Goal: Task Accomplishment & Management: Complete application form

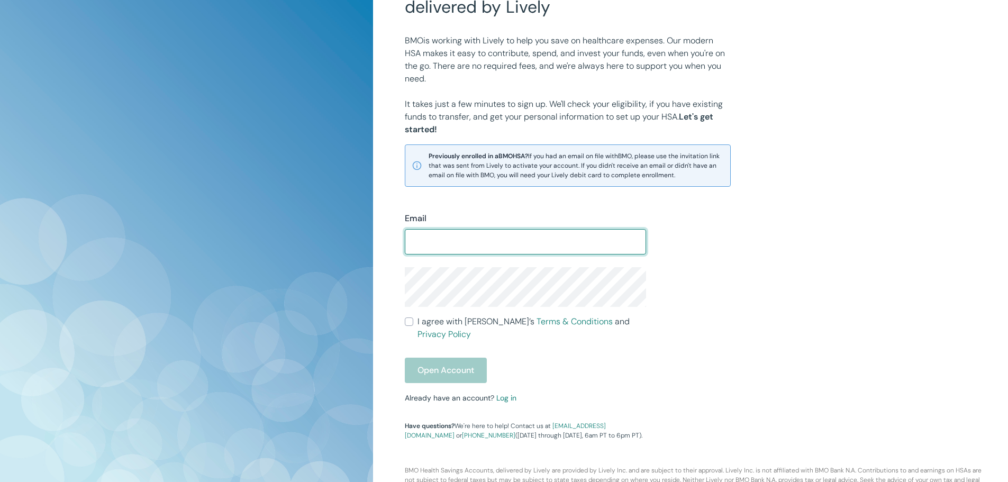
scroll to position [124, 0]
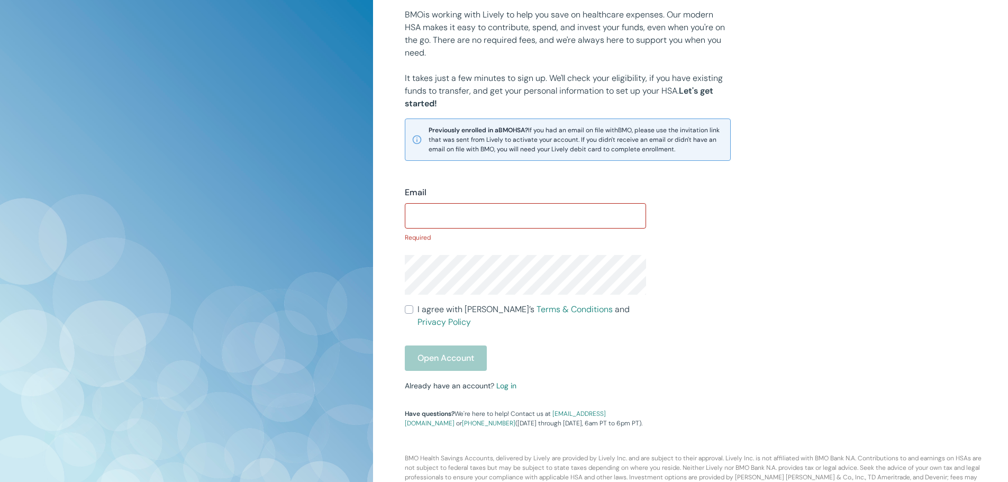
click at [463, 223] on input "Email" at bounding box center [525, 215] width 241 height 21
type input "[EMAIL_ADDRESS][DOMAIN_NAME]"
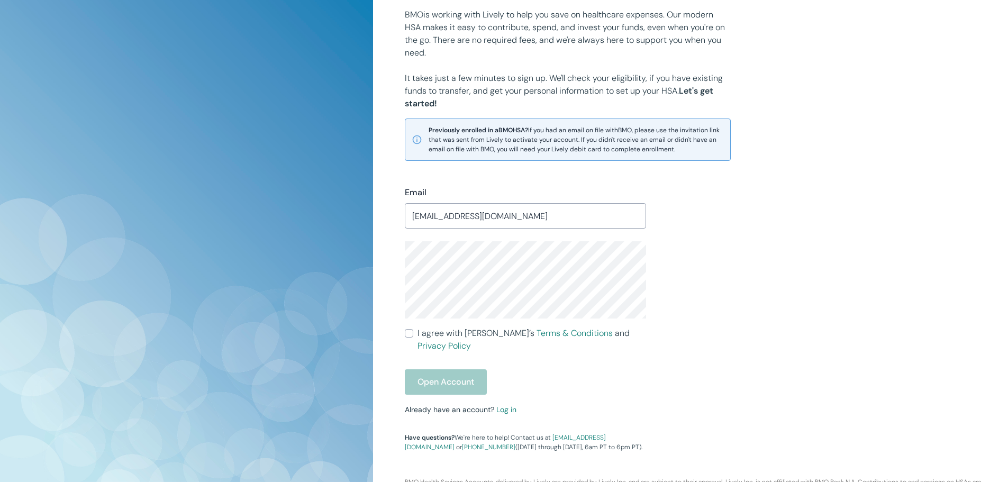
click at [408, 333] on input "I agree with Lively’s Terms & Conditions and Privacy Policy" at bounding box center [409, 333] width 8 height 8
checkbox input "true"
click at [449, 369] on button "Open Account" at bounding box center [446, 381] width 82 height 25
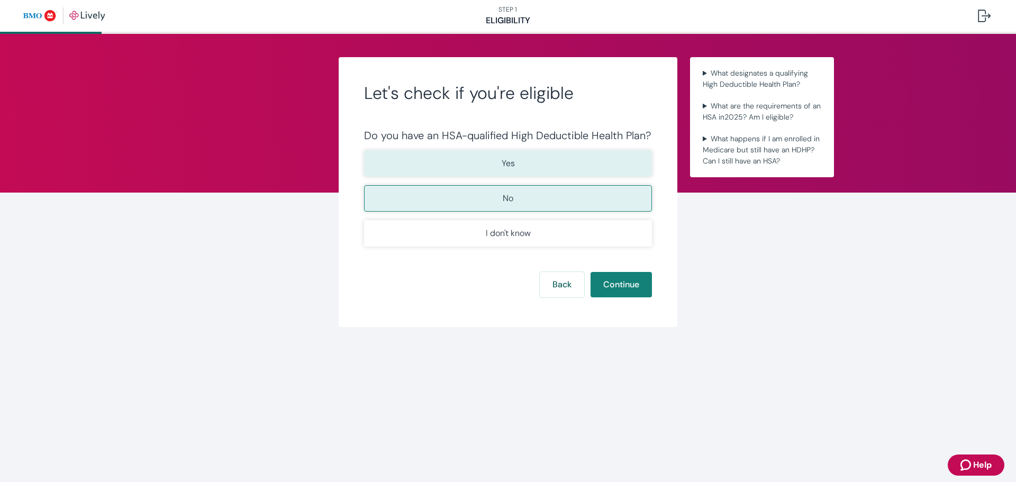
click at [421, 166] on button "Yes" at bounding box center [508, 163] width 288 height 26
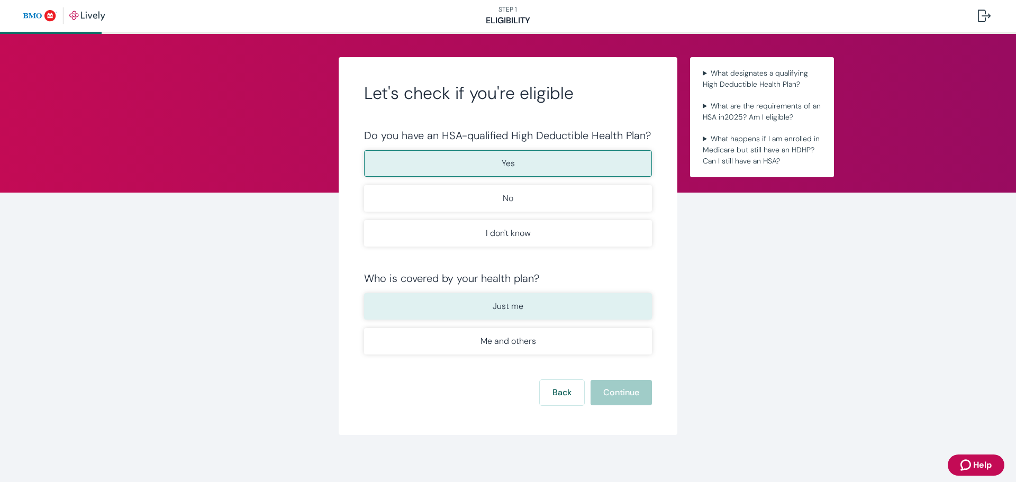
click at [580, 308] on button "Just me" at bounding box center [508, 306] width 288 height 26
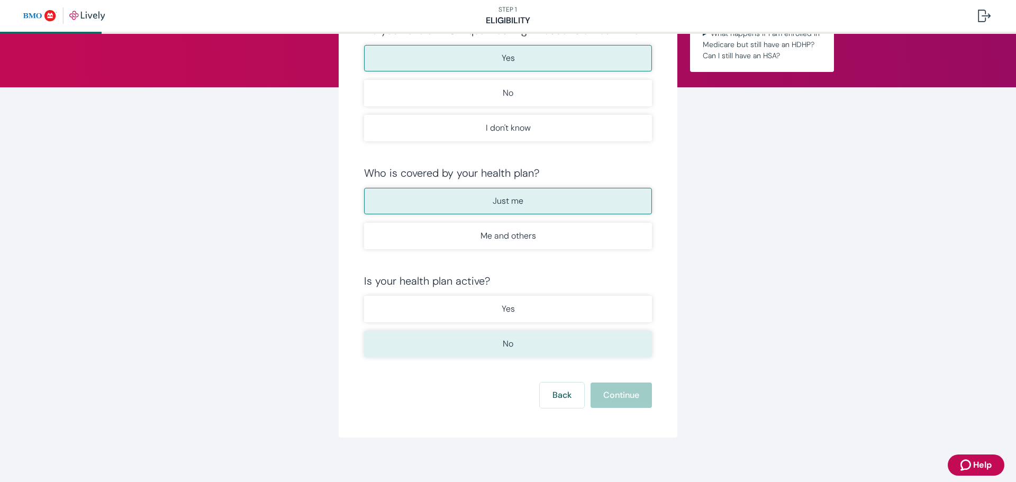
scroll to position [106, 0]
click at [426, 344] on button "No" at bounding box center [508, 343] width 288 height 26
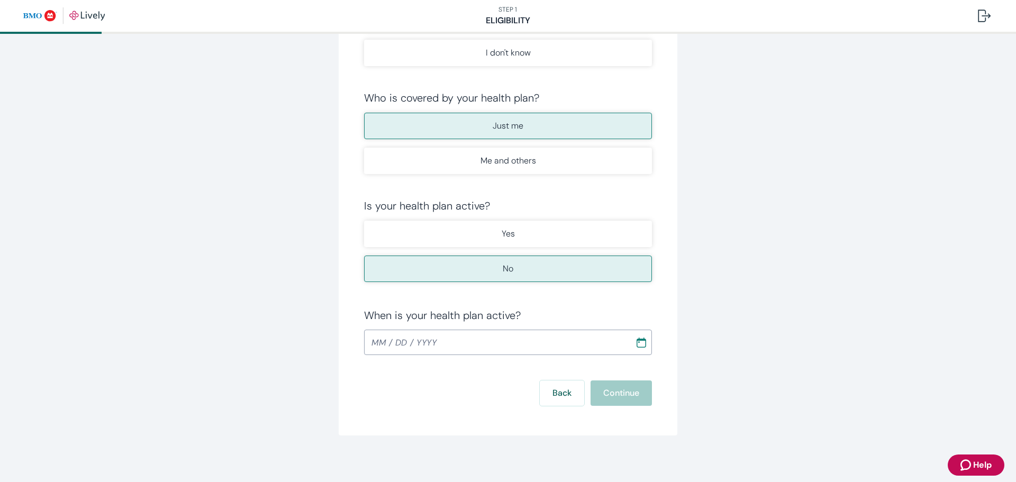
scroll to position [185, 0]
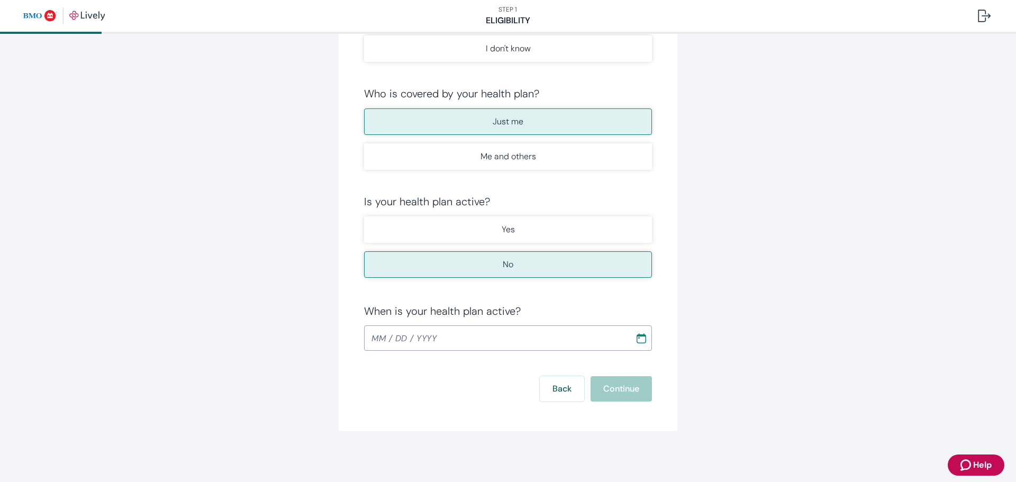
click at [636, 340] on icon "Calendar" at bounding box center [641, 338] width 11 height 11
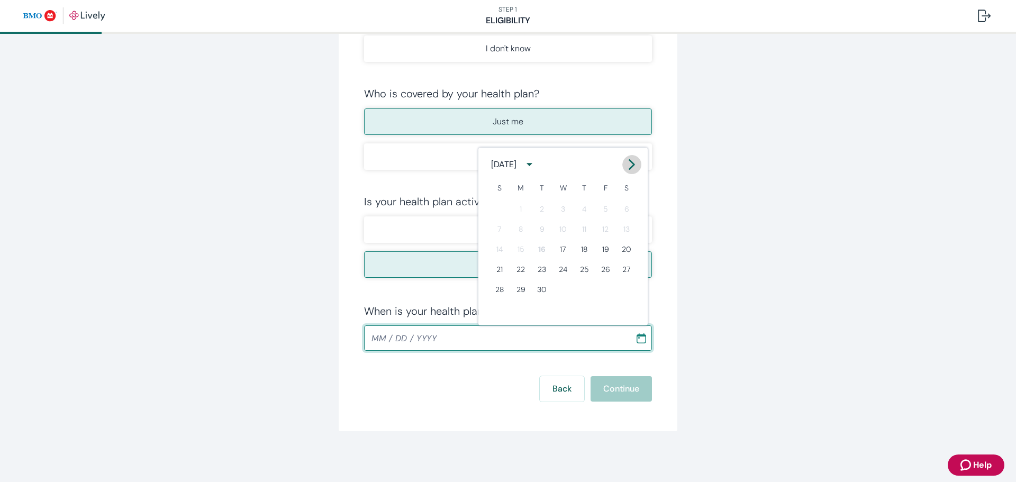
click at [630, 162] on icon "Calendar right arrow" at bounding box center [631, 164] width 11 height 11
click at [563, 211] on button "1" at bounding box center [562, 208] width 19 height 19
type input "[DATE]"
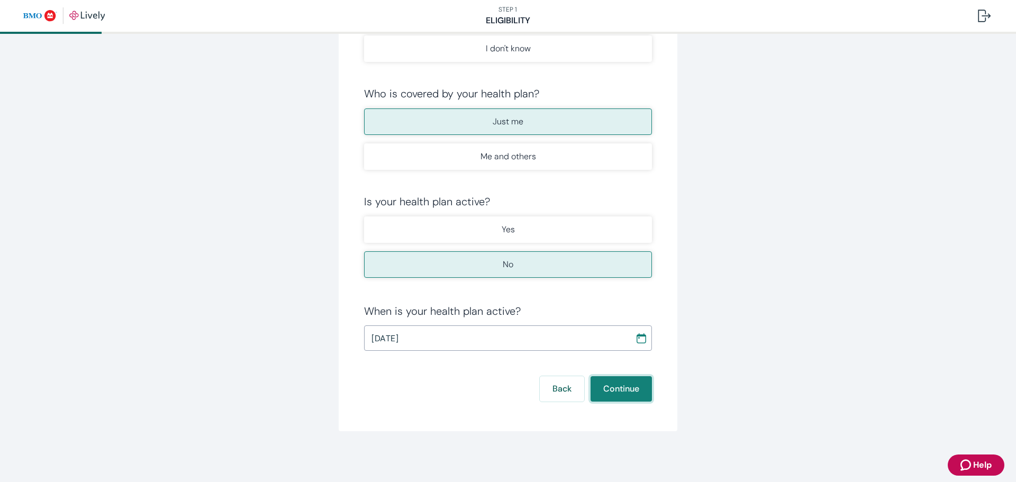
click at [614, 384] on button "Continue" at bounding box center [620, 388] width 61 height 25
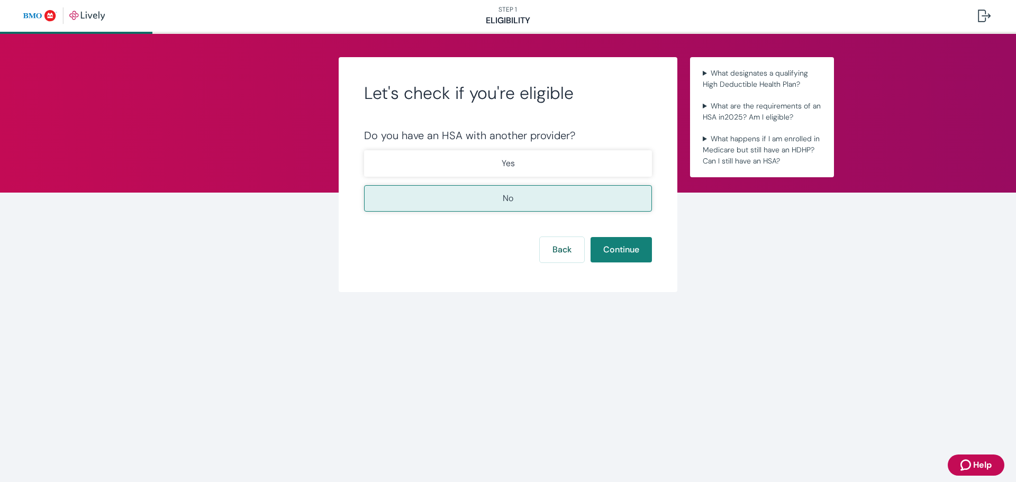
click at [468, 199] on button "No" at bounding box center [508, 198] width 288 height 26
click at [627, 250] on button "Continue" at bounding box center [620, 249] width 61 height 25
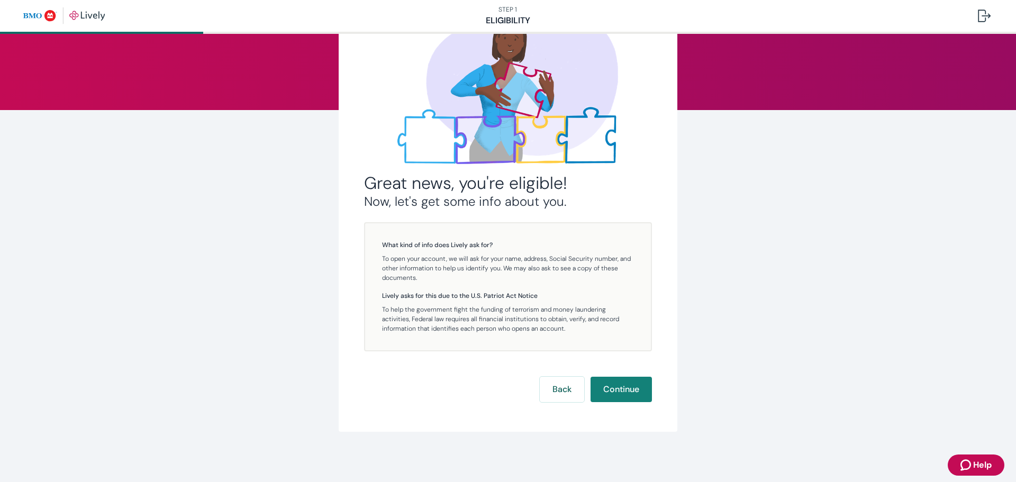
scroll to position [83, 0]
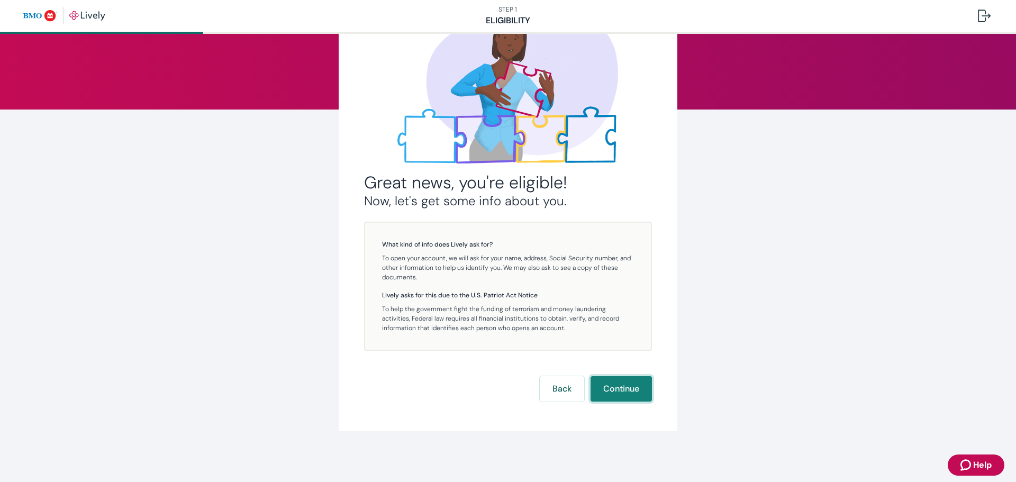
click at [624, 393] on button "Continue" at bounding box center [620, 388] width 61 height 25
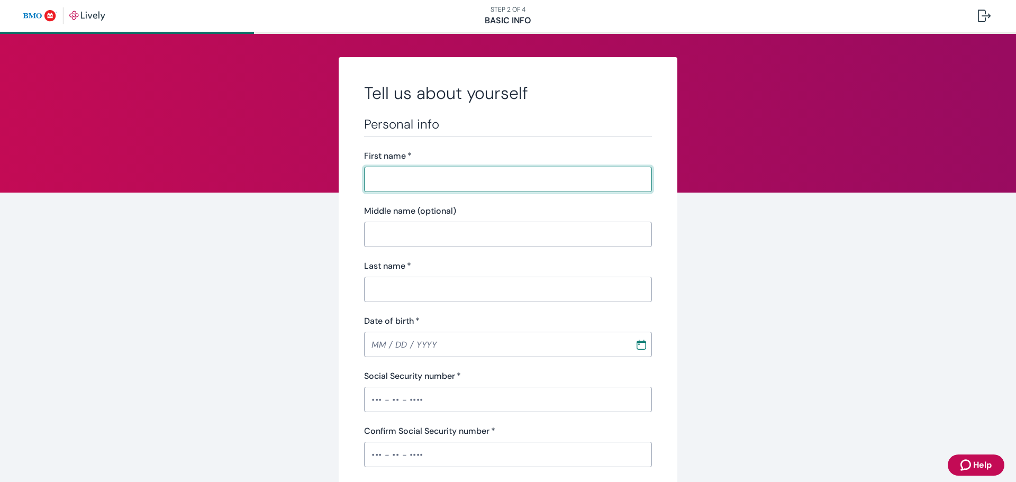
click at [413, 184] on input "First name   *" at bounding box center [508, 179] width 288 height 21
type input "[PERSON_NAME]"
type input "S"
type input "[PERSON_NAME]"
type input "[PHONE_NUMBER]"
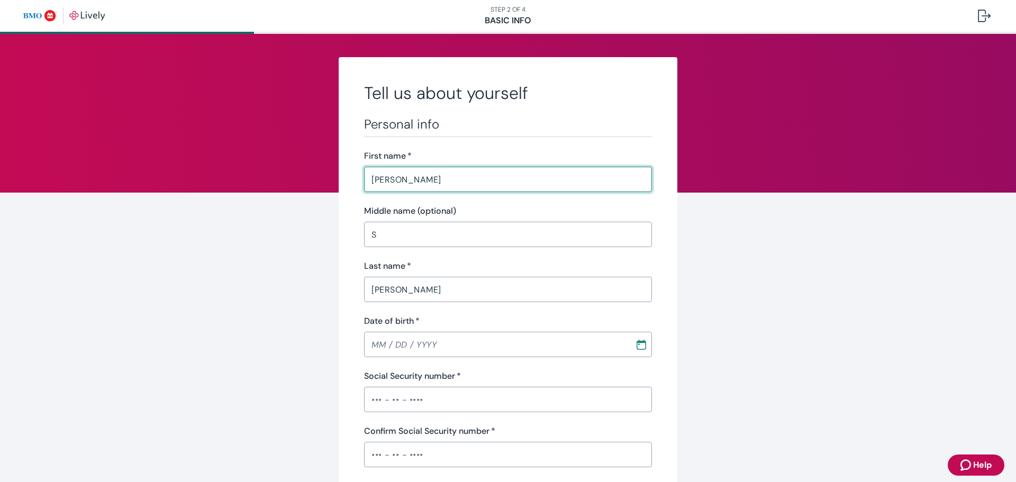
type input "[STREET_ADDRESS]"
type input "Volo"
type input "IL"
type input "60020"
click at [375, 343] on input "MM / DD / YYYY" at bounding box center [491, 344] width 263 height 21
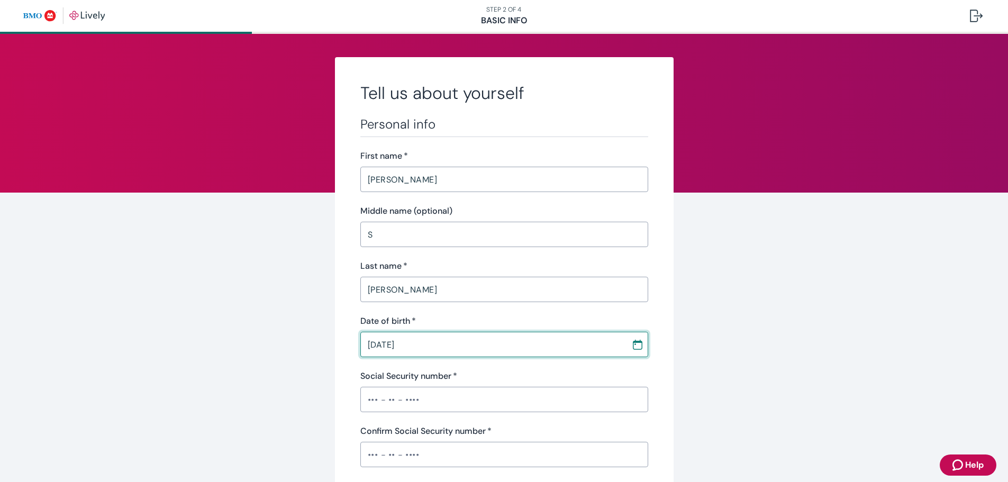
type input "[DATE]"
click at [423, 396] on input "Social Security number   *" at bounding box center [504, 399] width 288 height 21
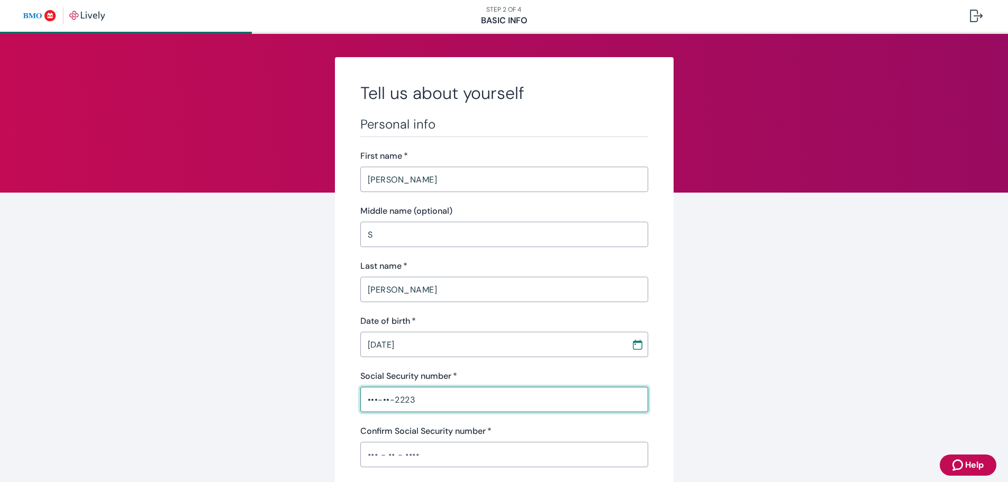
type input "•••-••-2223"
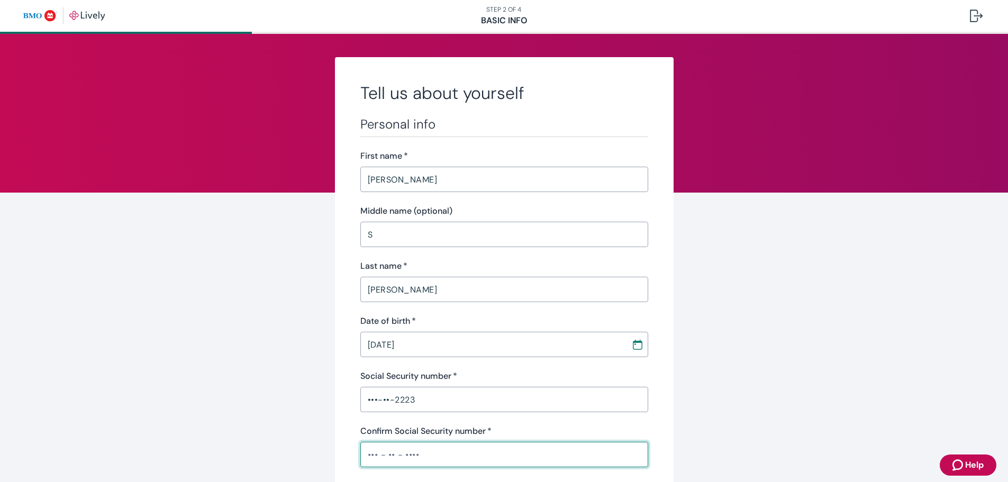
click at [425, 456] on input "Confirm Social Security number   *" at bounding box center [504, 454] width 288 height 21
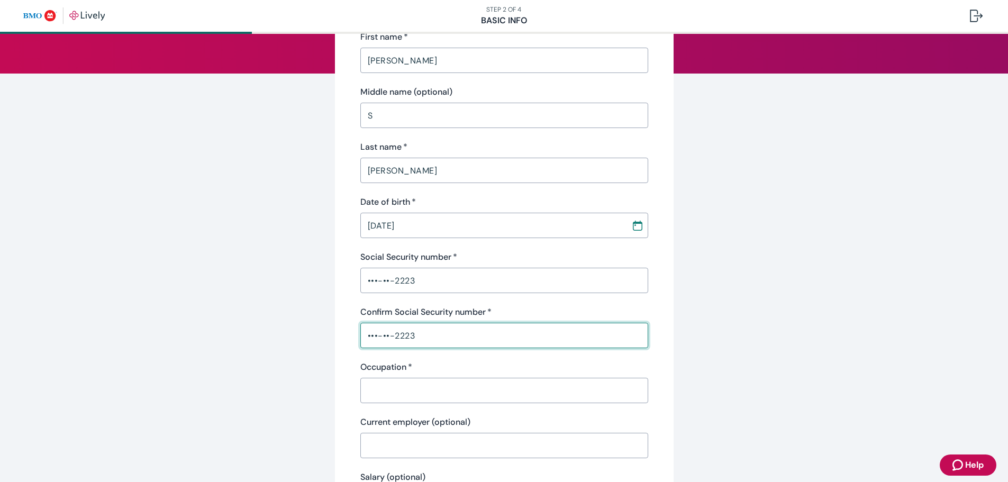
scroll to position [212, 0]
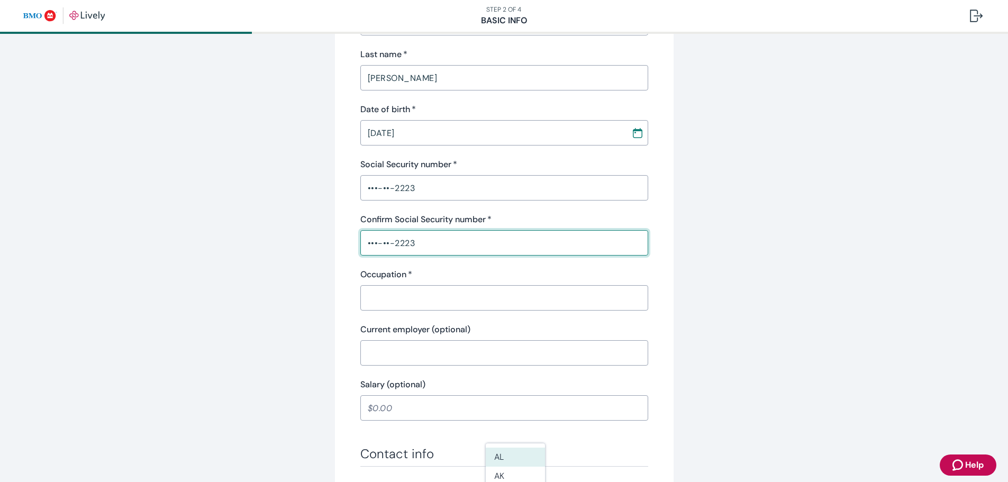
type input "•••-••-2223"
click at [390, 296] on input "Occupation   *" at bounding box center [504, 297] width 288 height 21
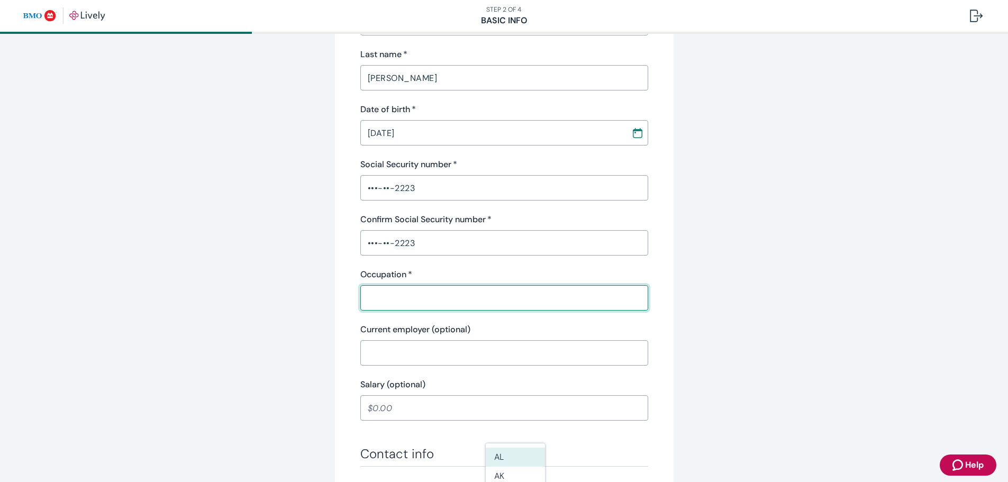
type input "D"
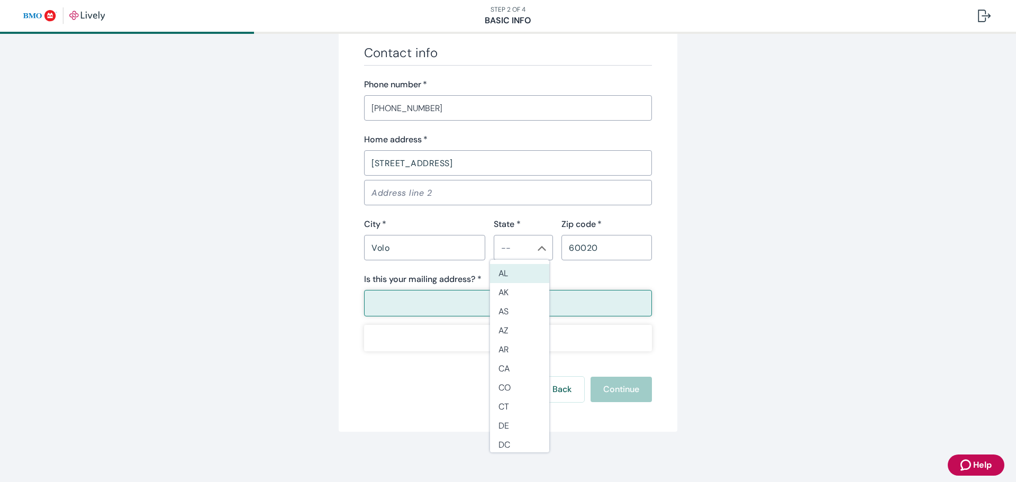
scroll to position [613, 0]
type input "Scientist"
click at [508, 413] on li "IL" at bounding box center [519, 419] width 59 height 19
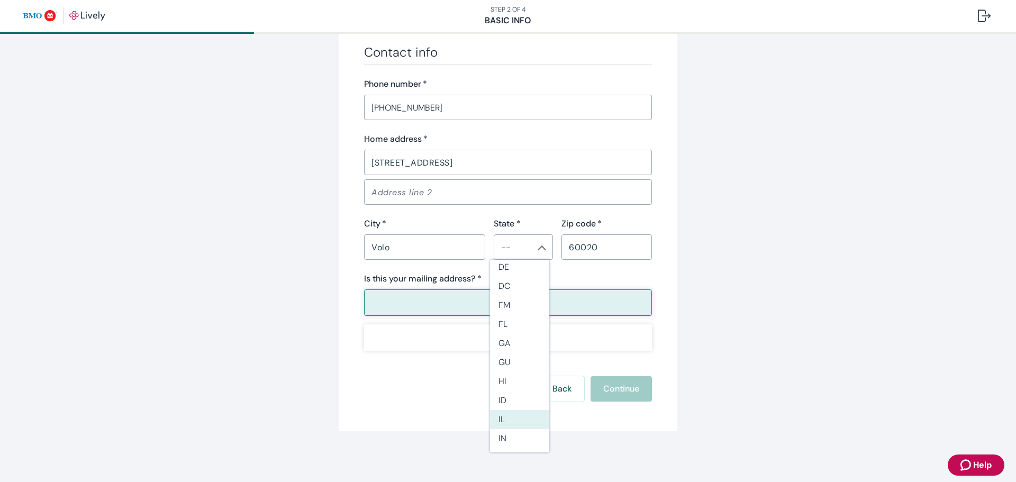
type input "IL"
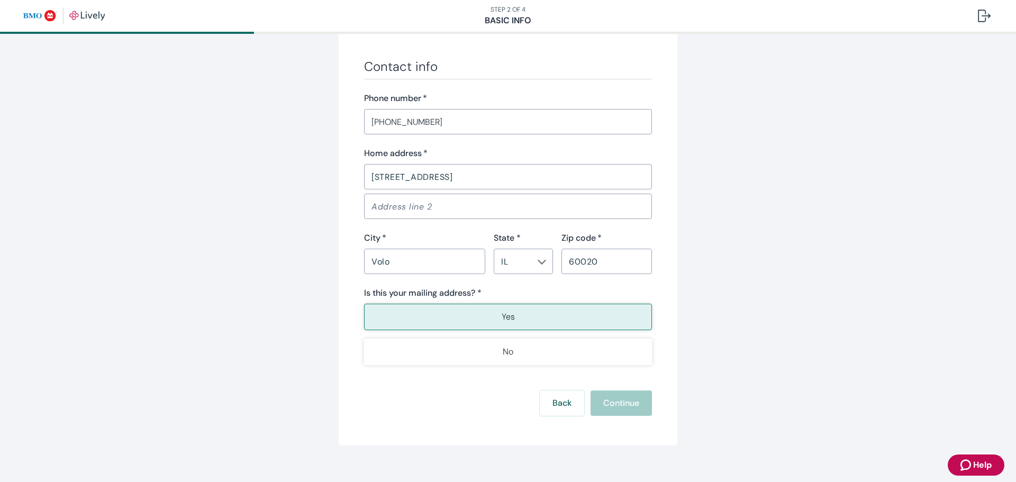
scroll to position [613, 0]
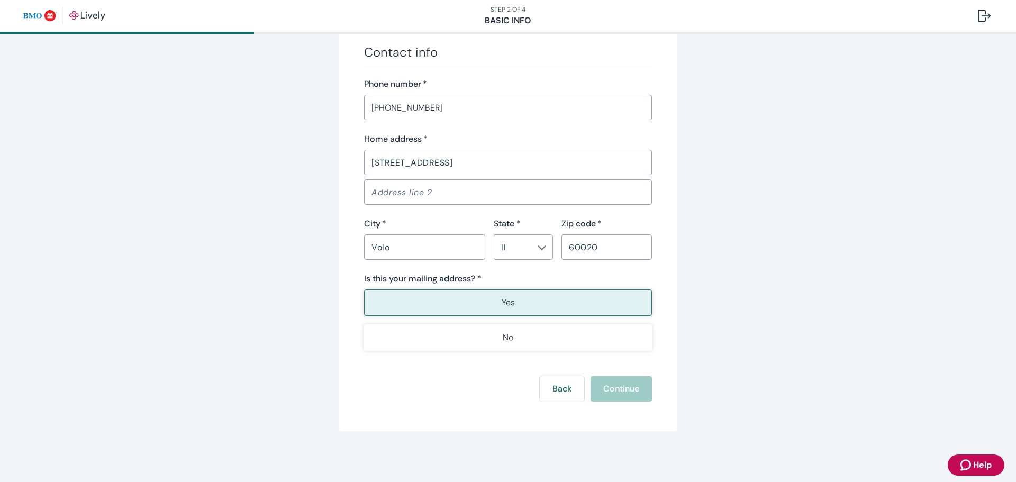
click at [504, 302] on p "Yes" at bounding box center [508, 302] width 13 height 13
click at [623, 389] on div "Back Continue" at bounding box center [508, 388] width 288 height 25
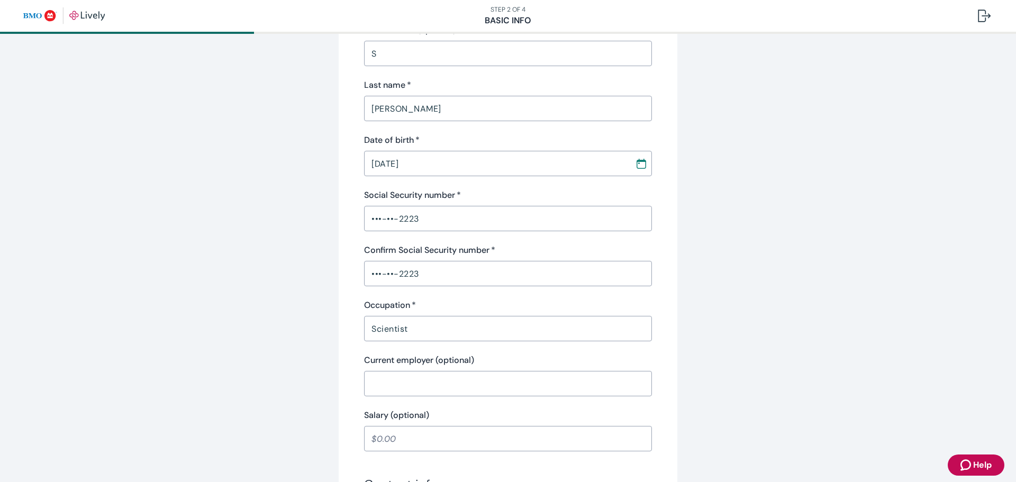
scroll to position [0, 0]
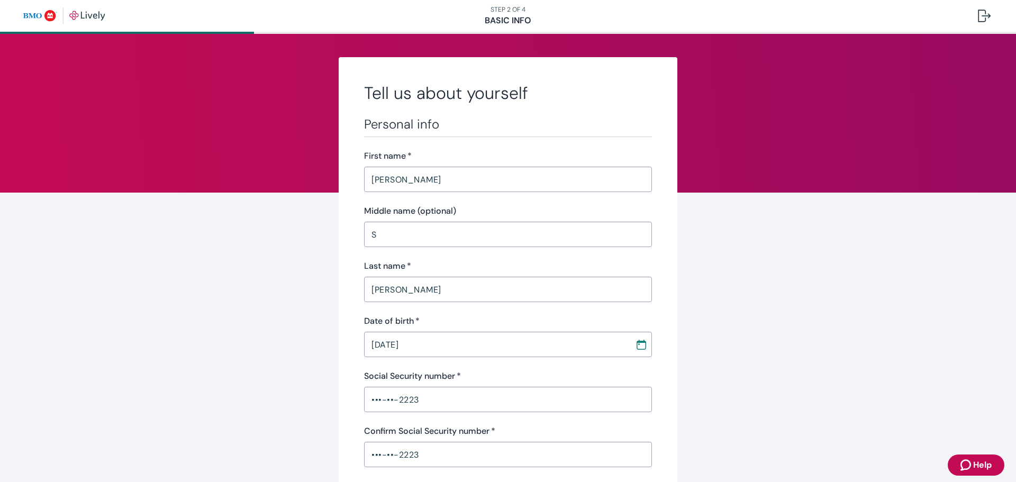
click at [390, 234] on input "S" at bounding box center [508, 234] width 288 height 21
type input "[PERSON_NAME]"
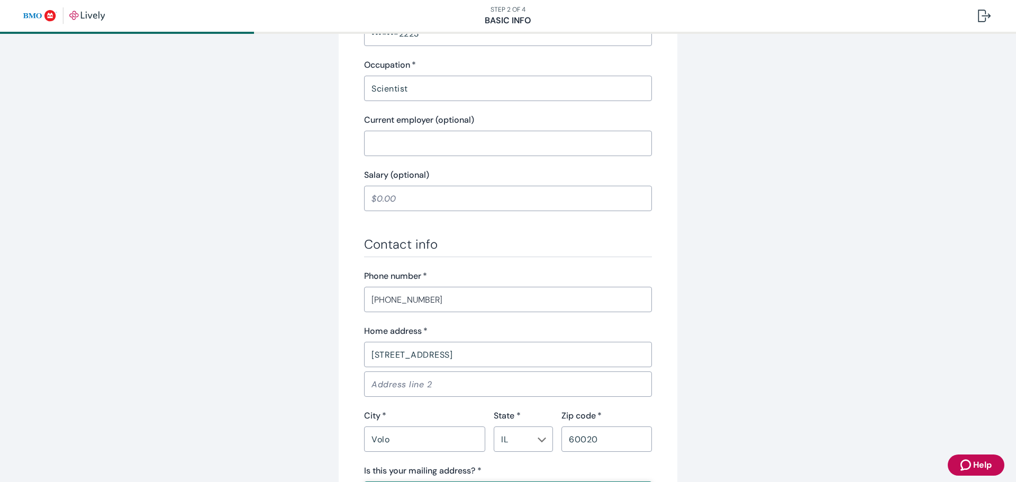
scroll to position [423, 0]
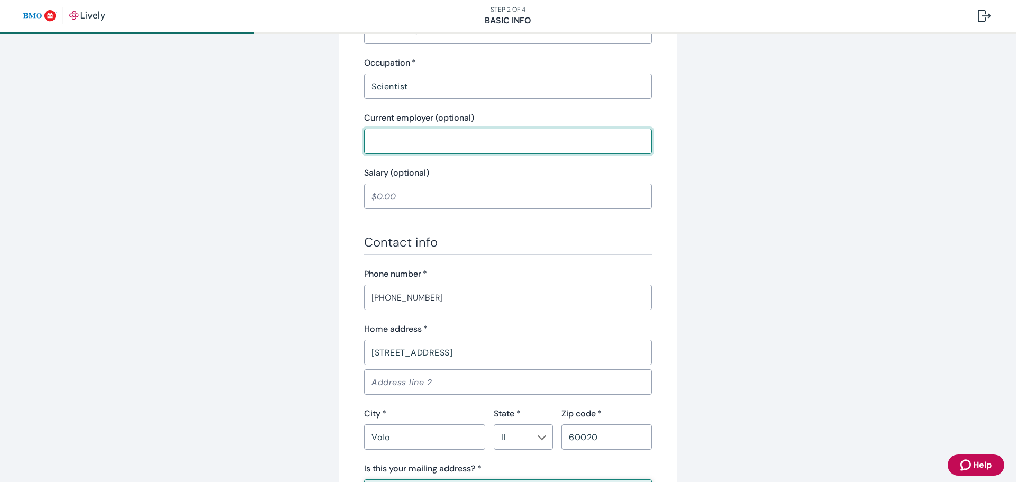
click at [408, 145] on input "Current employer (optional)" at bounding box center [508, 141] width 288 height 21
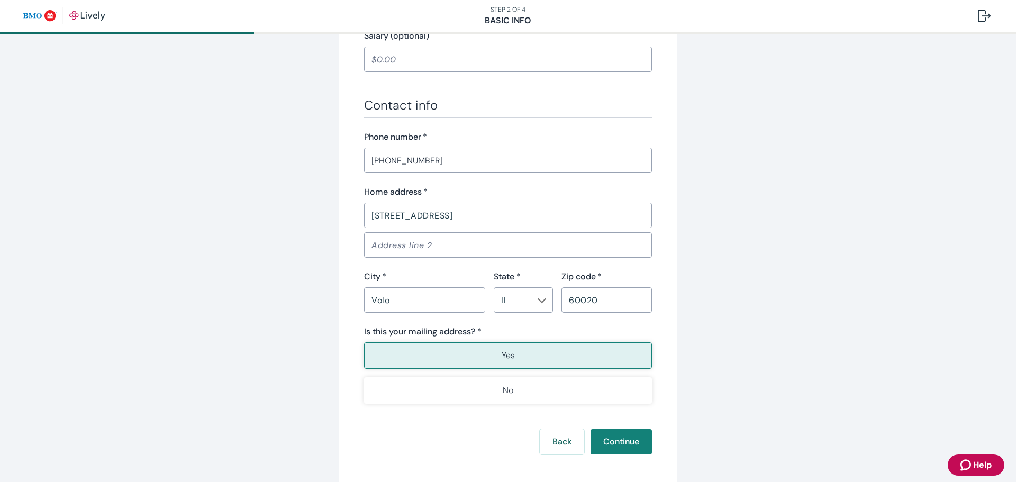
type input "[US_STATE] Pharmacal"
click at [429, 246] on input "Address line 2" at bounding box center [508, 244] width 288 height 21
click at [539, 271] on div "State *" at bounding box center [523, 276] width 59 height 13
click at [513, 348] on button "Yes" at bounding box center [508, 355] width 288 height 26
click at [606, 441] on button "Continue" at bounding box center [620, 441] width 61 height 25
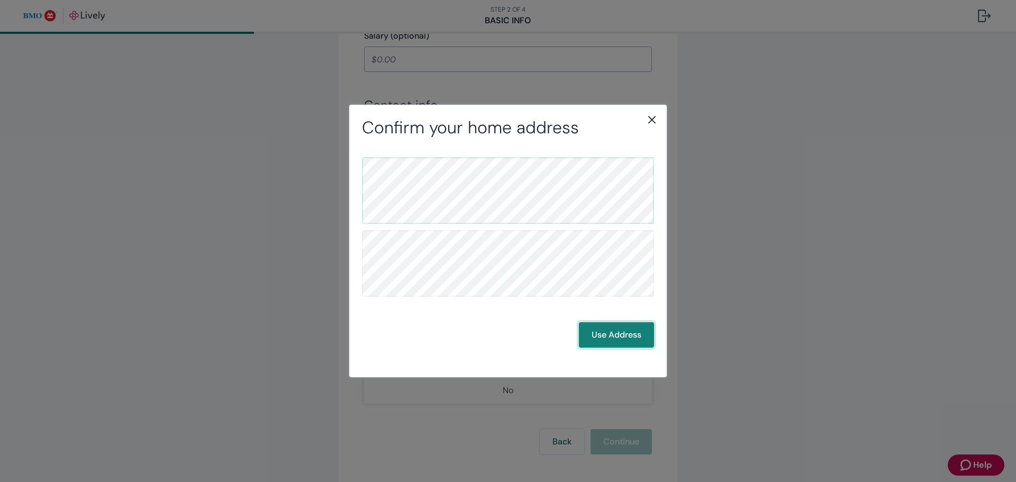
click at [609, 336] on button "Use Address" at bounding box center [616, 334] width 75 height 25
click at [627, 334] on button "Use Address" at bounding box center [616, 334] width 75 height 25
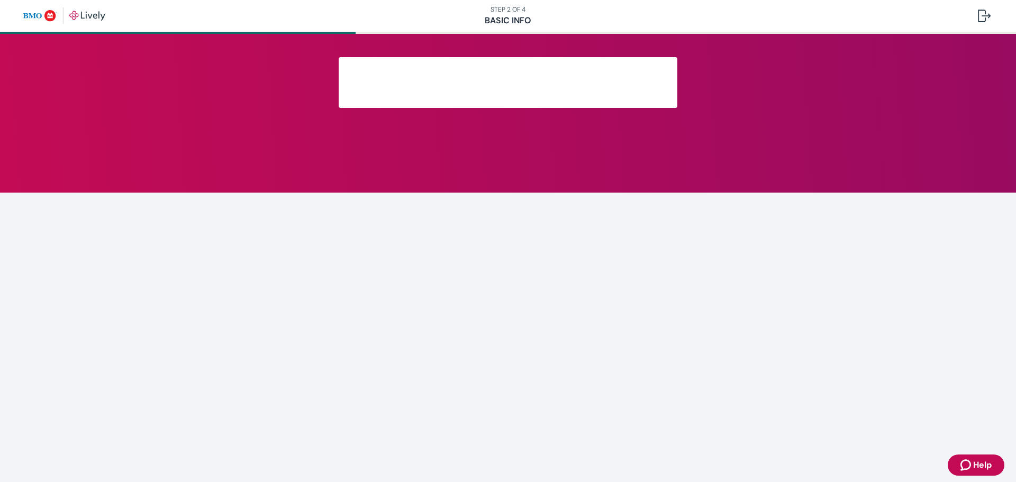
scroll to position [118, 0]
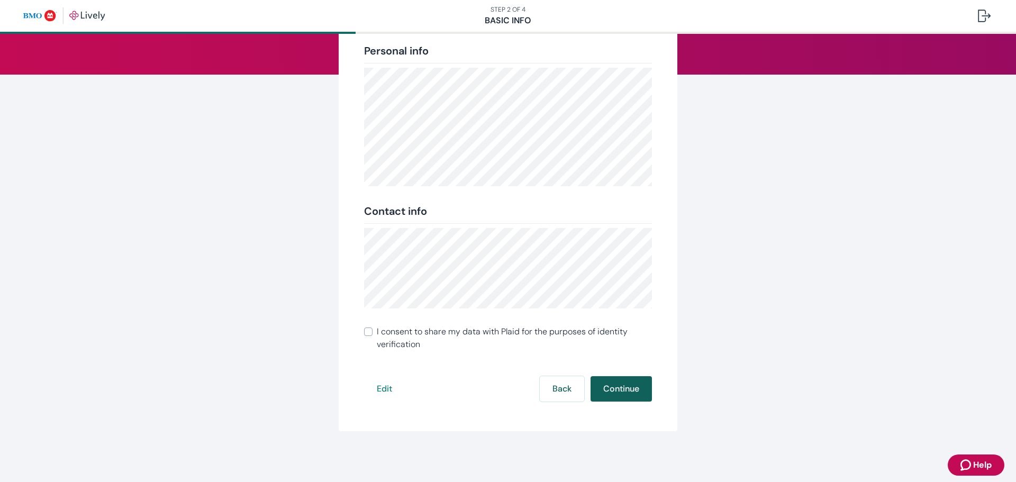
click at [623, 385] on button "Continue" at bounding box center [620, 388] width 61 height 25
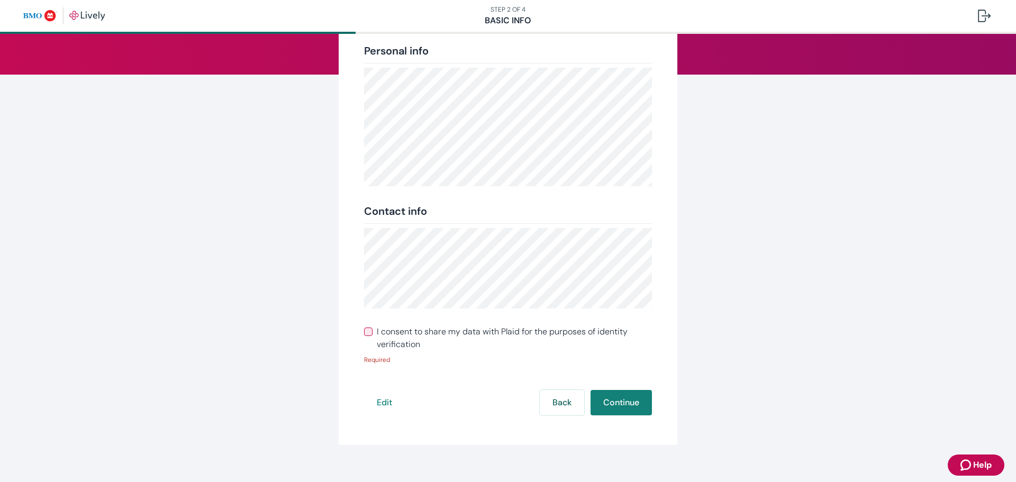
click at [364, 331] on input "I consent to share my data with Plaid for the purposes of identity verification" at bounding box center [368, 331] width 8 height 8
checkbox input "true"
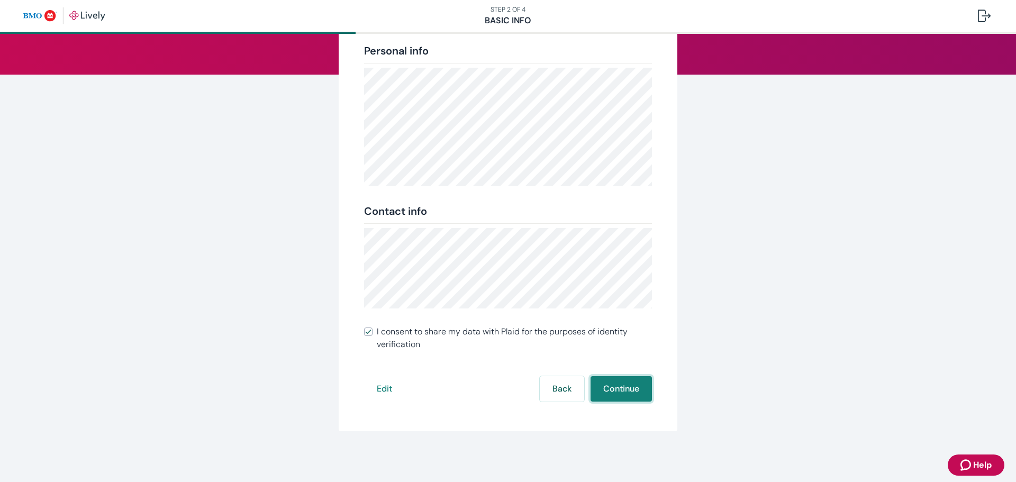
click at [616, 384] on button "Continue" at bounding box center [620, 388] width 61 height 25
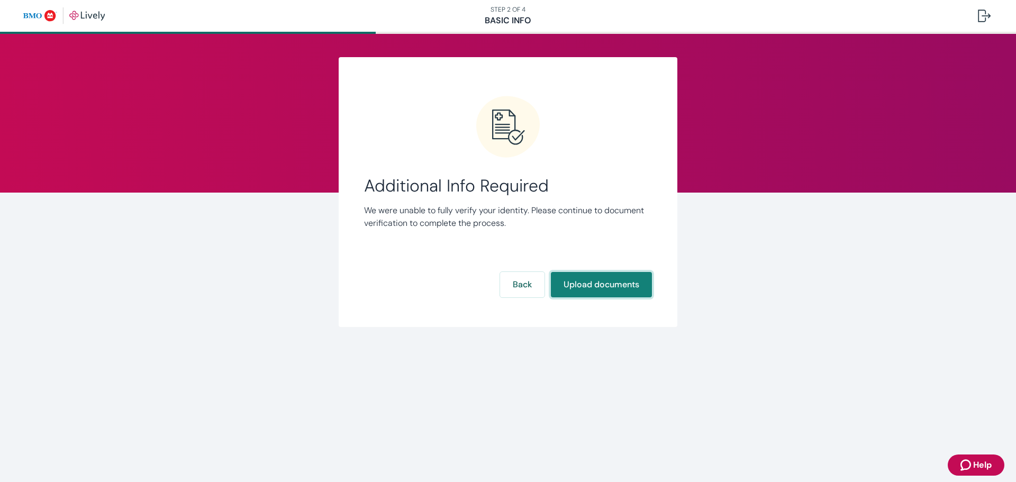
click at [589, 287] on button "Upload documents" at bounding box center [601, 284] width 101 height 25
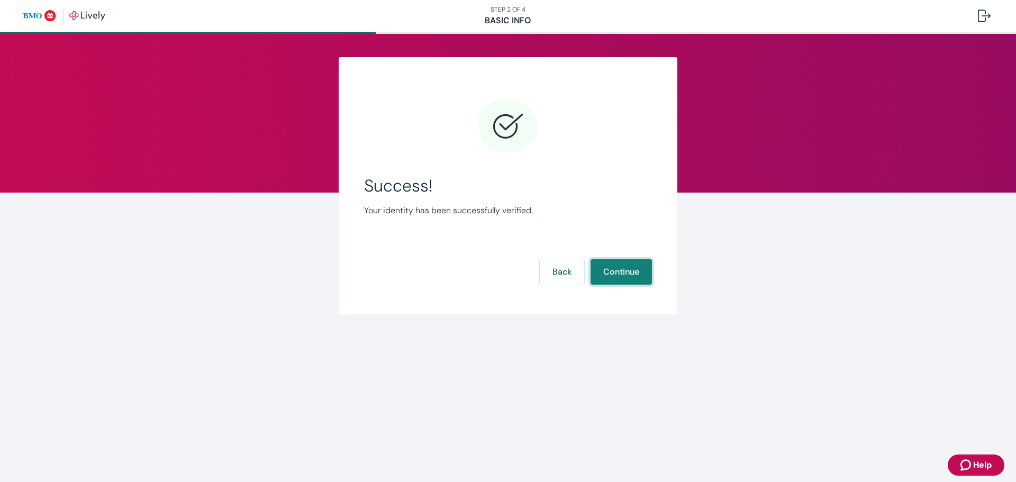
click at [615, 271] on button "Continue" at bounding box center [620, 271] width 61 height 25
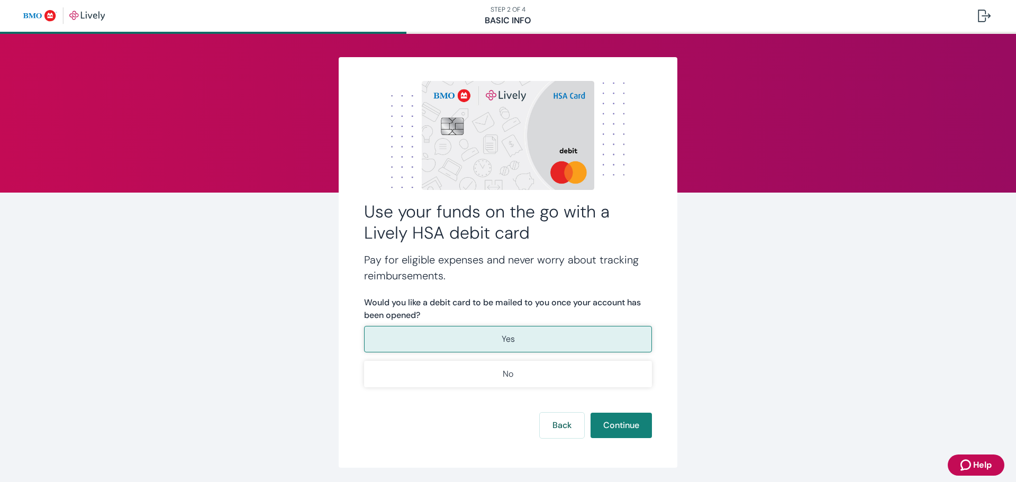
click at [471, 333] on button "Yes" at bounding box center [508, 339] width 288 height 26
click at [608, 423] on button "Continue" at bounding box center [620, 425] width 61 height 25
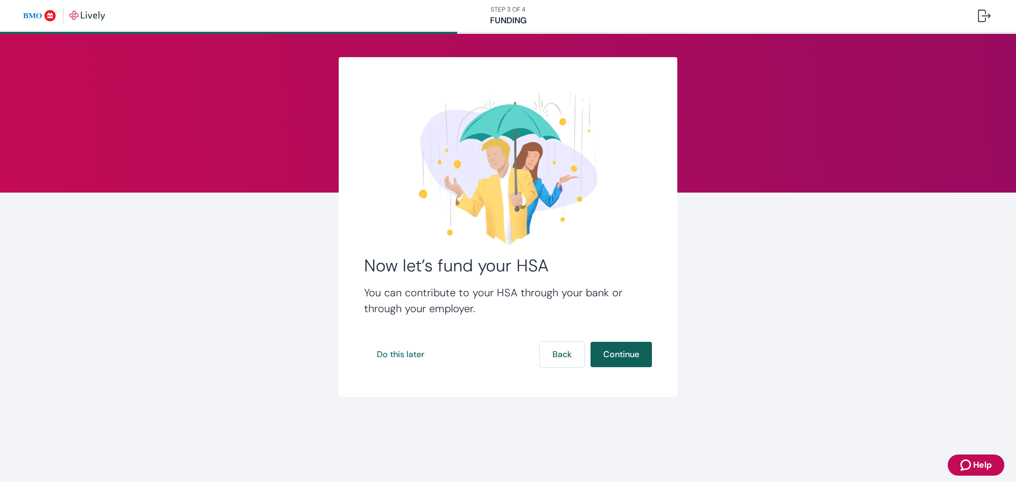
click at [635, 358] on button "Continue" at bounding box center [620, 354] width 61 height 25
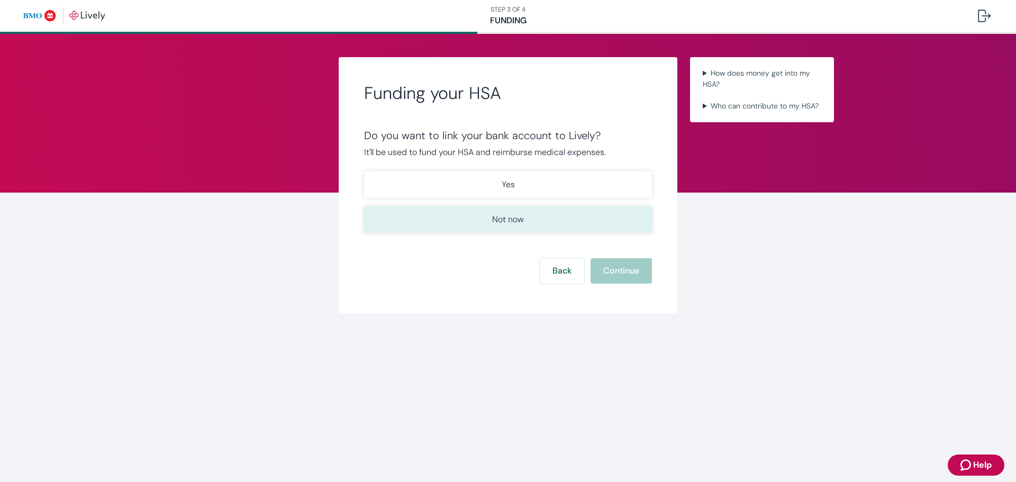
click at [499, 224] on p "Not now" at bounding box center [508, 219] width 32 height 13
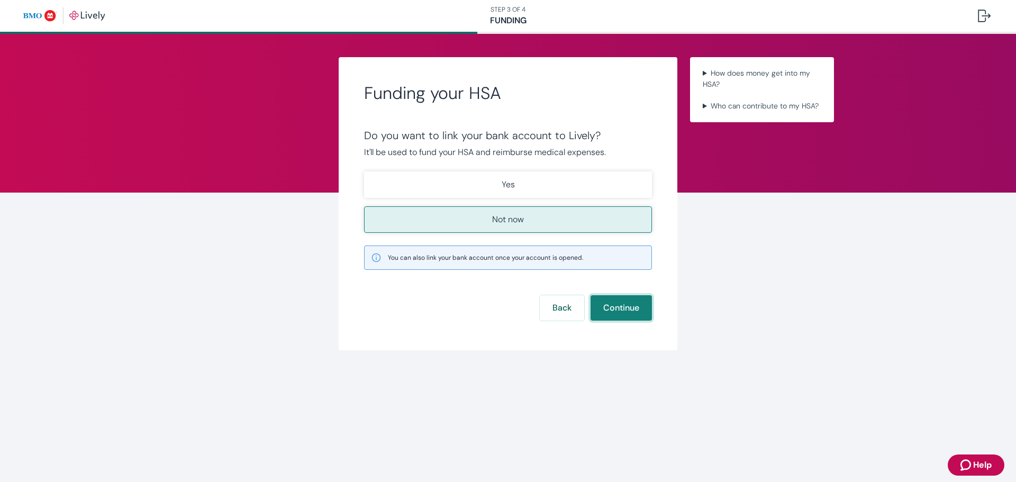
click at [616, 312] on button "Continue" at bounding box center [620, 307] width 61 height 25
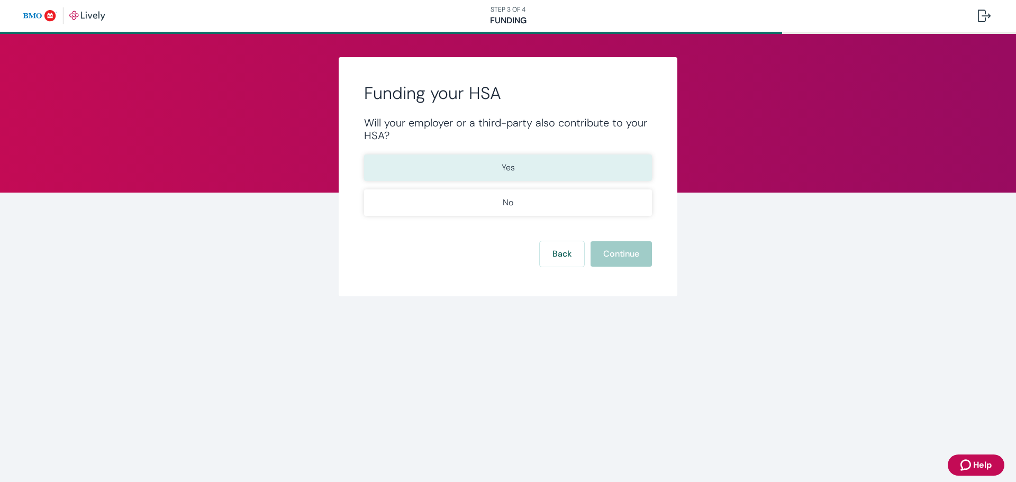
click at [482, 160] on button "Yes" at bounding box center [508, 167] width 288 height 26
click at [620, 252] on button "Continue" at bounding box center [620, 253] width 61 height 25
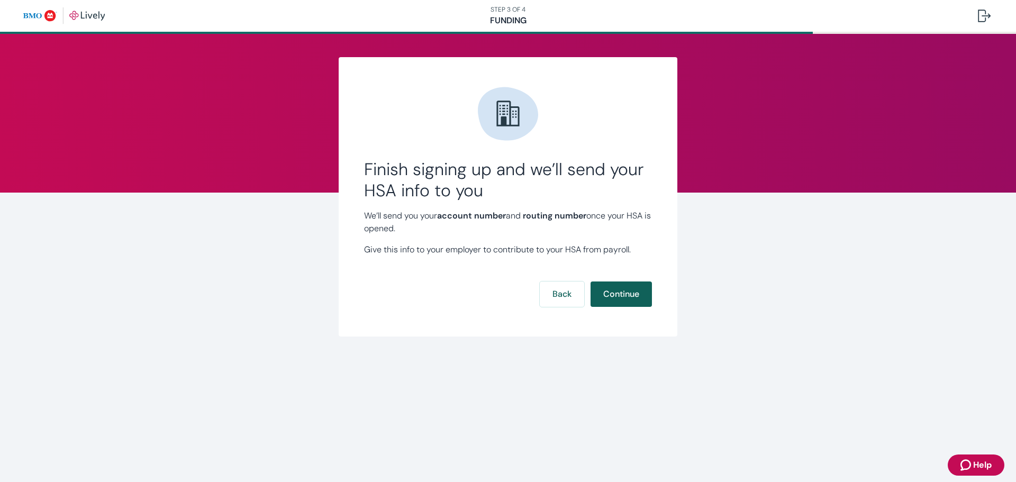
click at [618, 290] on button "Continue" at bounding box center [620, 293] width 61 height 25
click at [618, 290] on div "Back Continue" at bounding box center [508, 293] width 288 height 25
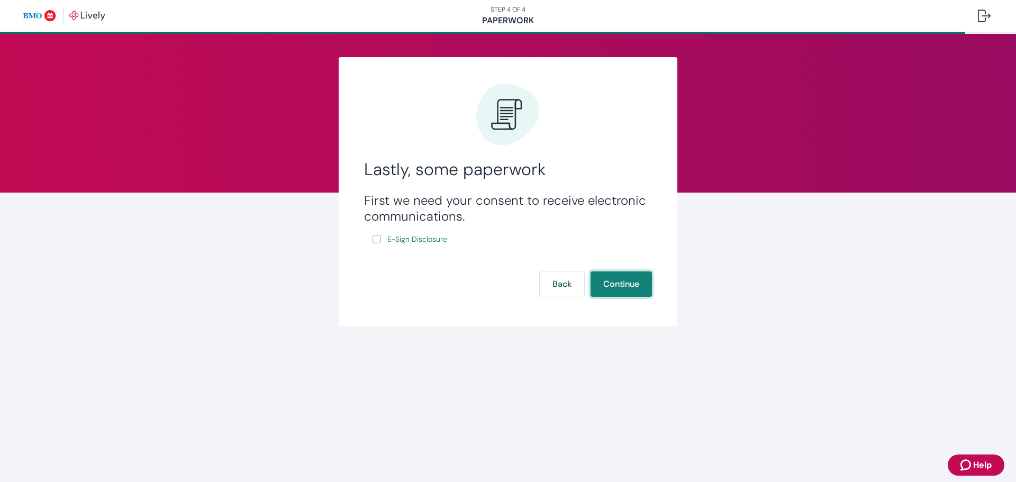
click at [618, 290] on button "Continue" at bounding box center [620, 283] width 61 height 25
click at [413, 241] on span "E-Sign Disclosure" at bounding box center [417, 239] width 60 height 11
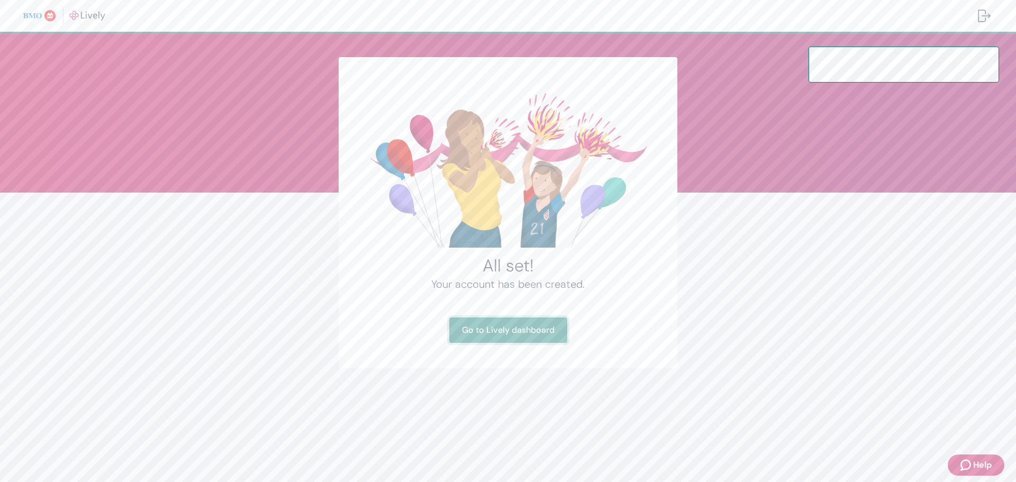
click at [504, 334] on link "Go to Lively dashboard" at bounding box center [508, 329] width 118 height 25
